Goal: Communication & Community: Answer question/provide support

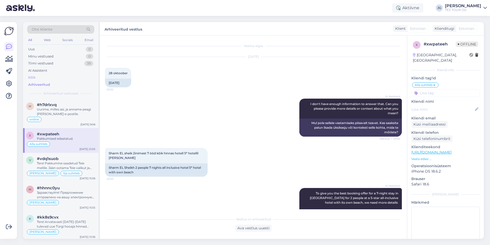
scroll to position [180, 0]
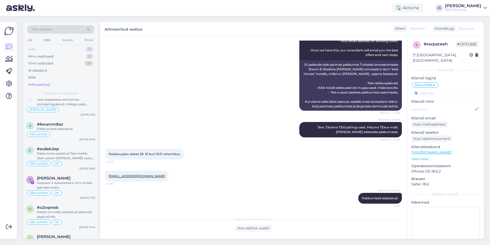
click at [36, 51] on div "Uus 0" at bounding box center [60, 49] width 67 height 7
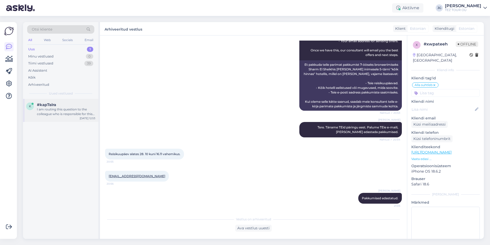
click at [65, 115] on div "I am routing this question to the colleague who is responsible for this topic. …" at bounding box center [66, 111] width 58 height 9
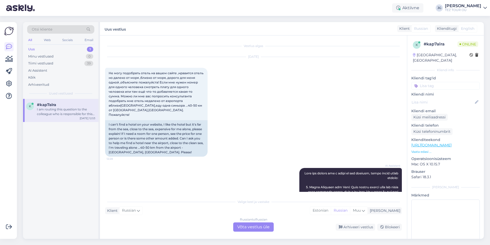
scroll to position [418, 0]
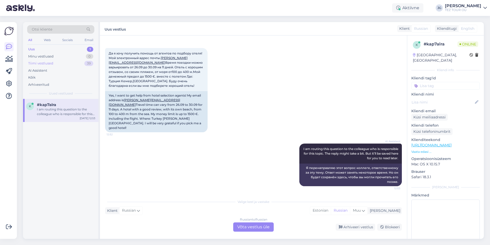
click at [53, 63] on div "Tiimi vestlused" at bounding box center [40, 63] width 25 height 5
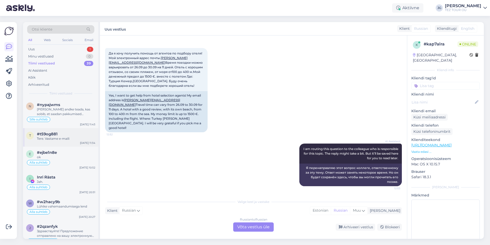
click at [71, 139] on div "Tere. Vastame e-maili" at bounding box center [66, 138] width 58 height 5
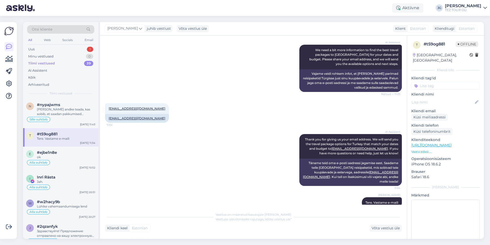
scroll to position [86, 0]
click at [425, 82] on input at bounding box center [446, 86] width 68 height 8
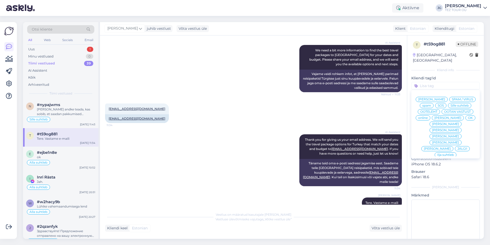
scroll to position [51, 0]
click at [442, 141] on span "Alla suhtleb" at bounding box center [446, 142] width 18 height 3
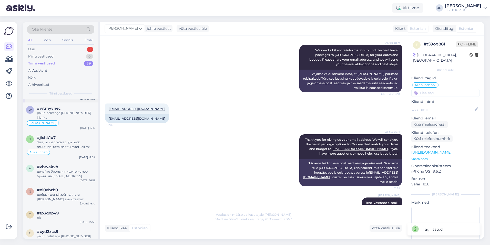
scroll to position [308, 0]
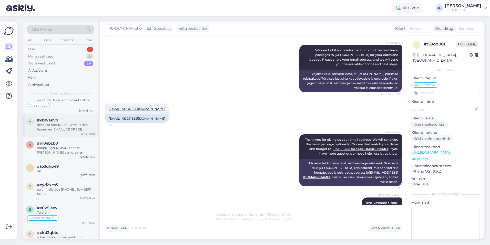
click at [69, 124] on div "делайте бронь и пишите номер брони на [EMAIL_ADDRESS][DOMAIN_NAME] - поправим ц…" at bounding box center [66, 126] width 58 height 9
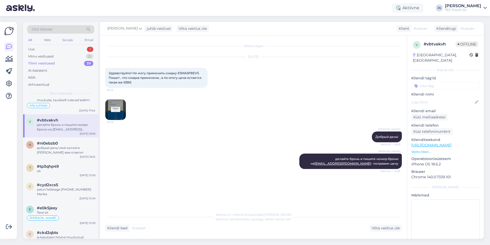
click at [428, 82] on input at bounding box center [446, 86] width 68 height 8
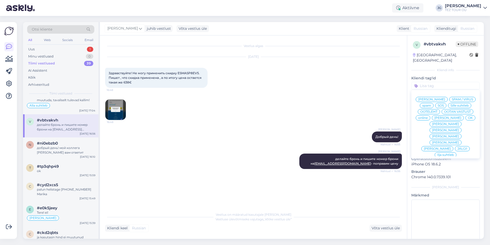
click at [439, 118] on span "[PERSON_NAME]" at bounding box center [448, 117] width 27 height 3
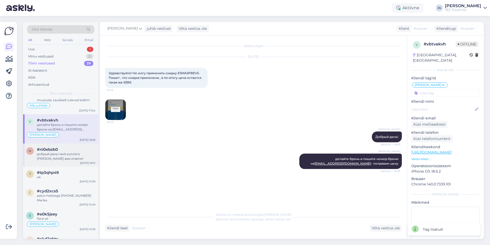
click at [67, 153] on div "добрый день! мой коллега [PERSON_NAME] вам ответит" at bounding box center [66, 156] width 58 height 9
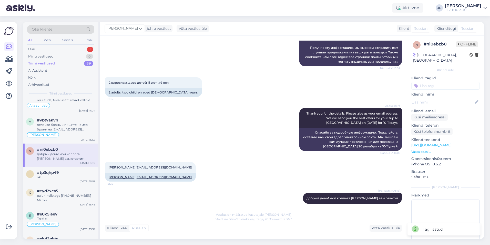
click at [430, 82] on input at bounding box center [446, 86] width 68 height 8
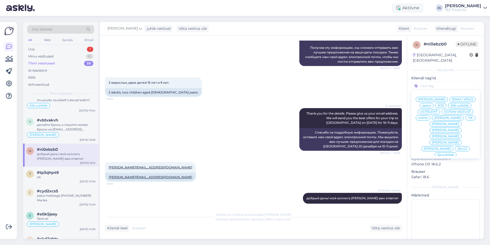
click at [436, 119] on span "[PERSON_NAME]" at bounding box center [448, 117] width 27 height 3
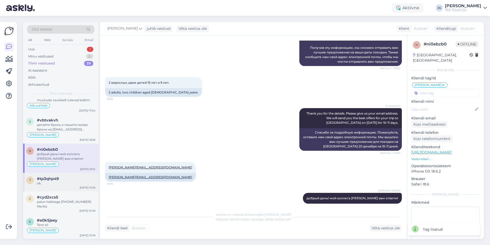
click at [56, 181] on div "ok" at bounding box center [66, 183] width 58 height 5
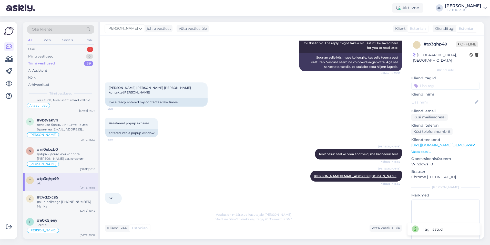
click at [432, 82] on input at bounding box center [446, 86] width 68 height 8
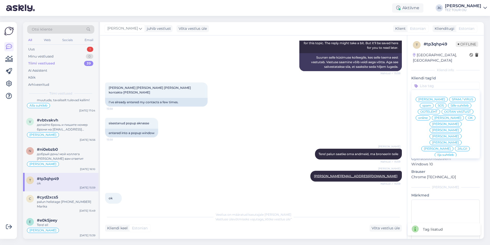
click at [438, 118] on span "[PERSON_NAME]" at bounding box center [448, 117] width 27 height 3
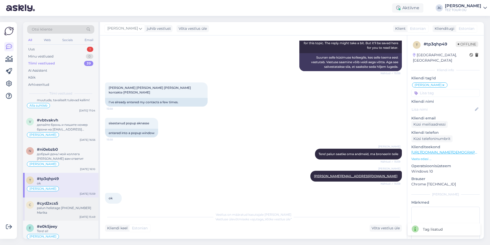
click at [66, 205] on div "palun helistage [PHONE_NUMBER] Marika" at bounding box center [66, 209] width 58 height 9
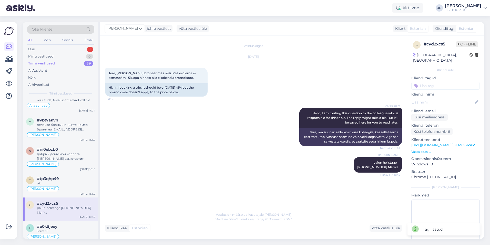
click at [428, 82] on input at bounding box center [446, 86] width 68 height 8
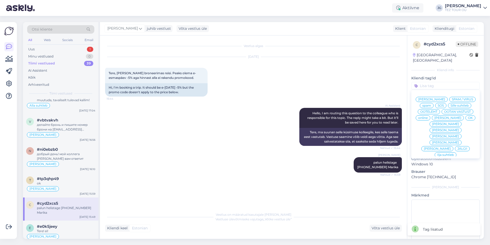
click at [438, 118] on span "[PERSON_NAME]" at bounding box center [448, 117] width 27 height 3
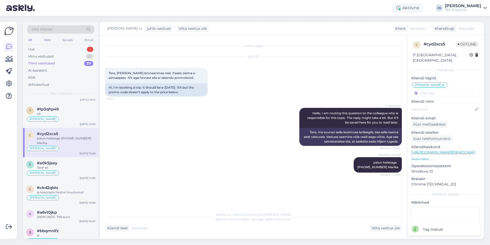
scroll to position [385, 0]
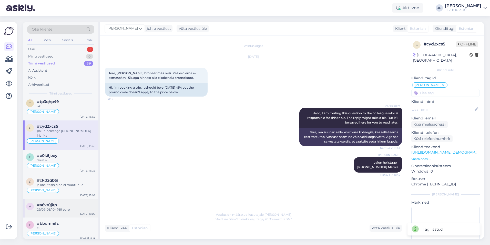
click at [69, 207] on div "29/09-06/10- 769 euro" at bounding box center [66, 209] width 58 height 5
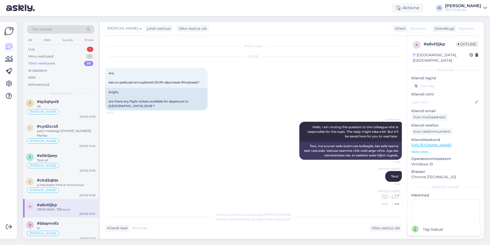
scroll to position [37, 0]
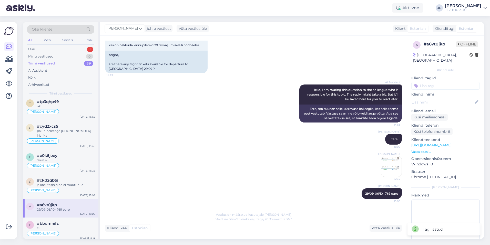
click at [435, 82] on input at bounding box center [446, 86] width 68 height 8
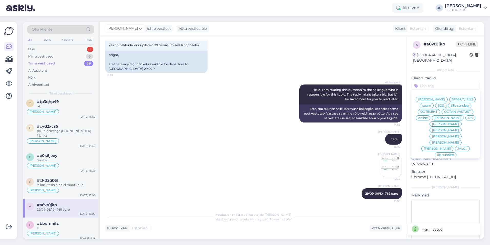
click at [436, 119] on span "[PERSON_NAME]" at bounding box center [448, 117] width 27 height 3
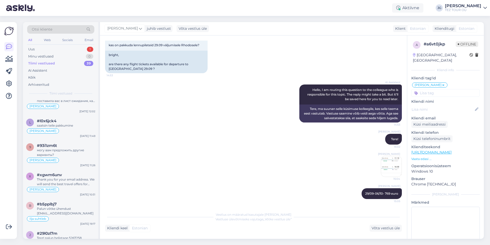
scroll to position [549, 0]
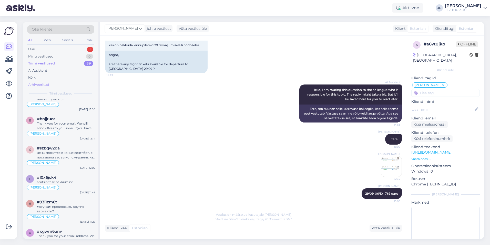
click at [35, 82] on div "Arhiveeritud" at bounding box center [38, 84] width 21 height 5
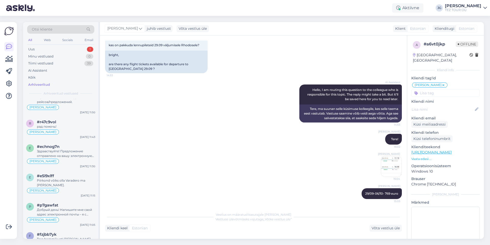
scroll to position [6060, 0]
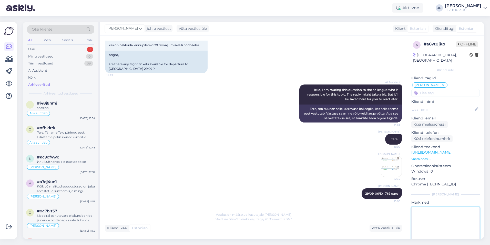
click at [459, 220] on textarea at bounding box center [446, 229] width 68 height 46
click at [55, 47] on div "Uus 1" at bounding box center [60, 49] width 67 height 7
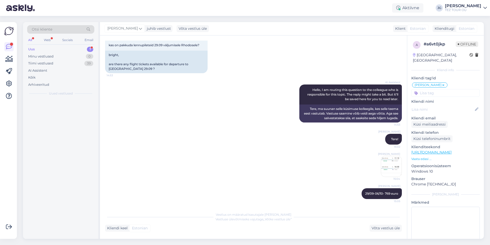
scroll to position [0, 0]
click at [68, 109] on div "Спасибо ‘буду ждать!" at bounding box center [66, 109] width 58 height 5
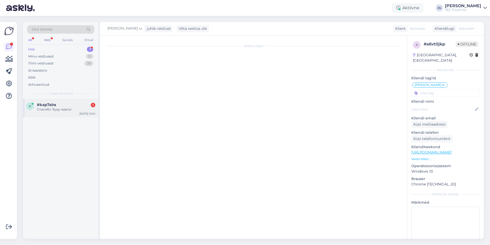
scroll to position [449, 0]
